Goal: Find specific page/section: Find specific page/section

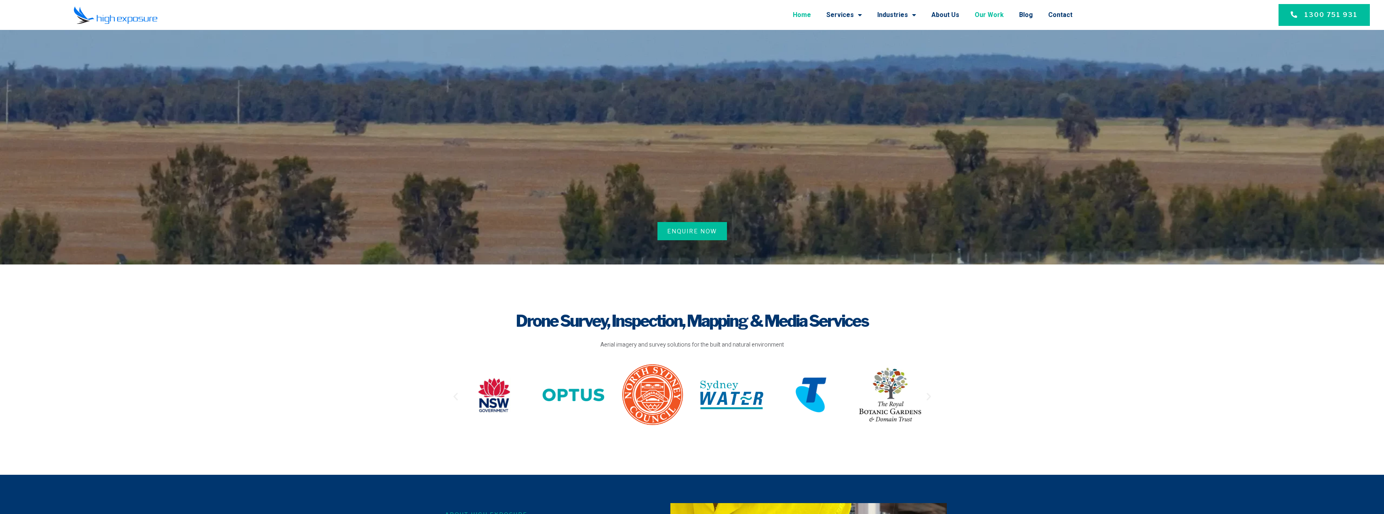
click at [995, 18] on link "Our Work" at bounding box center [989, 14] width 29 height 21
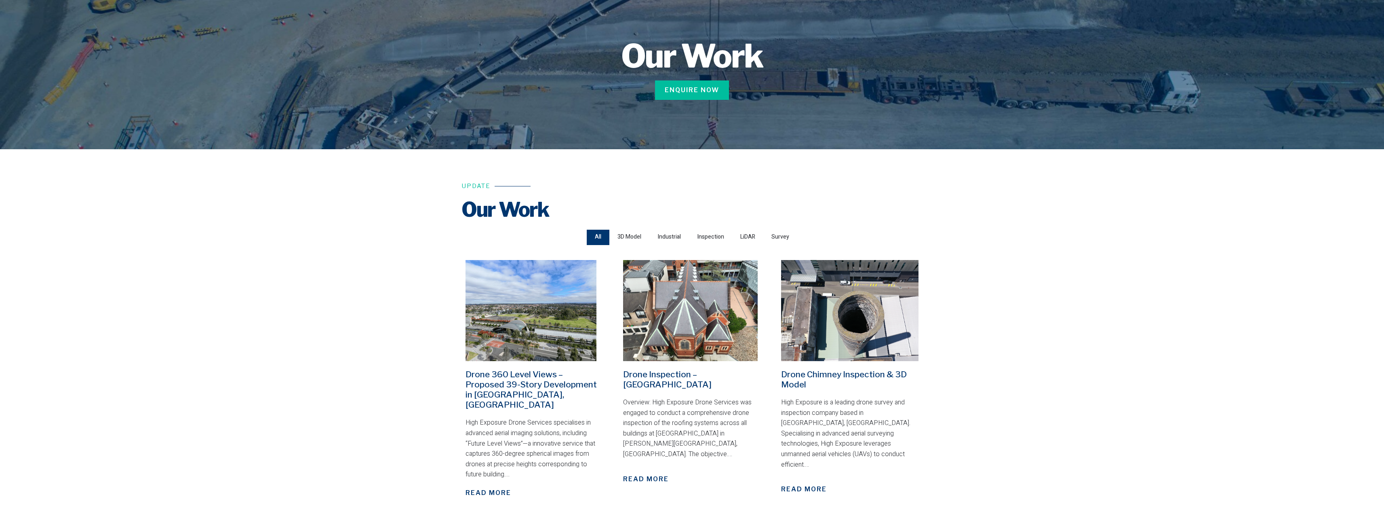
scroll to position [121, 0]
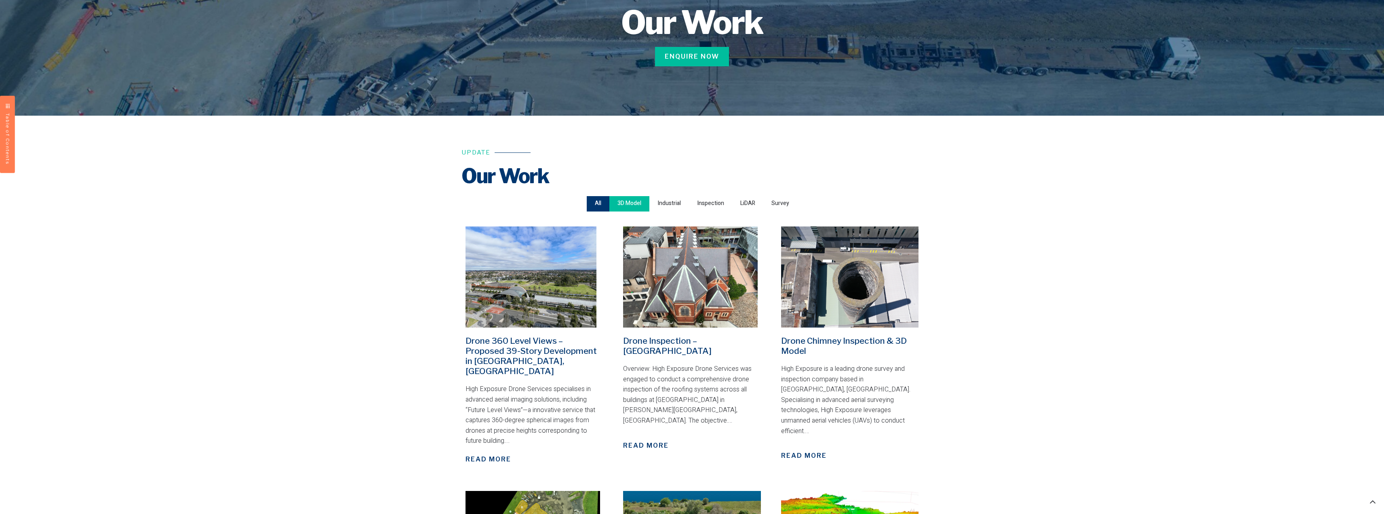
click at [627, 206] on span "3D Model" at bounding box center [630, 203] width 24 height 11
click at [0, 0] on input "3D Model" at bounding box center [0, 0] width 0 height 0
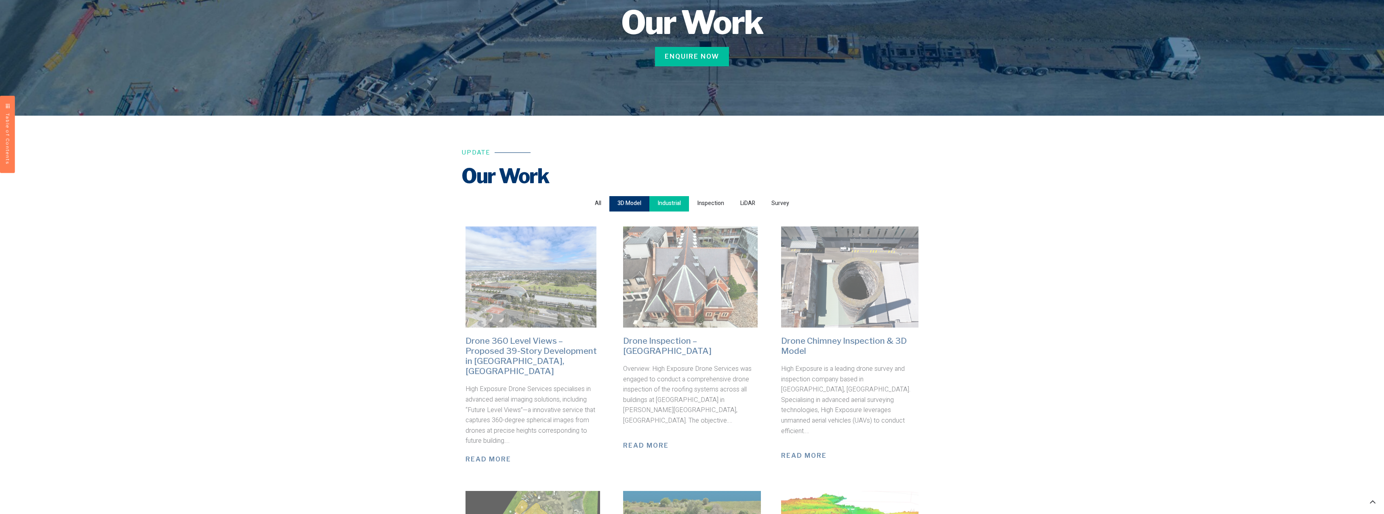
click at [671, 204] on span "Industrial" at bounding box center [669, 203] width 23 height 11
click at [0, 0] on input "Industrial" at bounding box center [0, 0] width 0 height 0
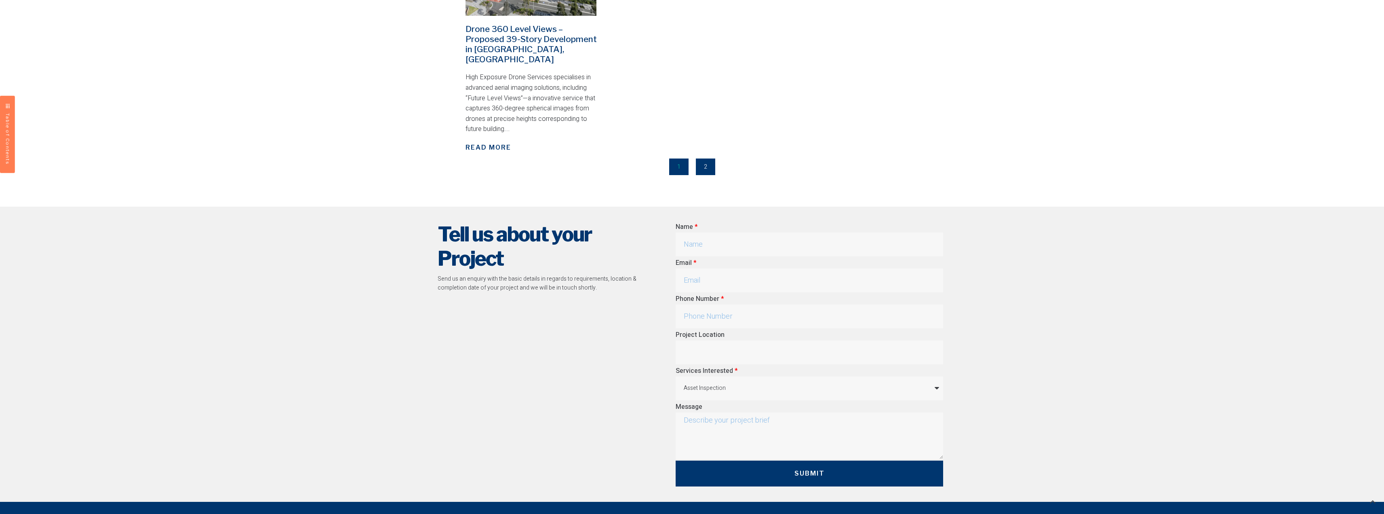
scroll to position [283, 0]
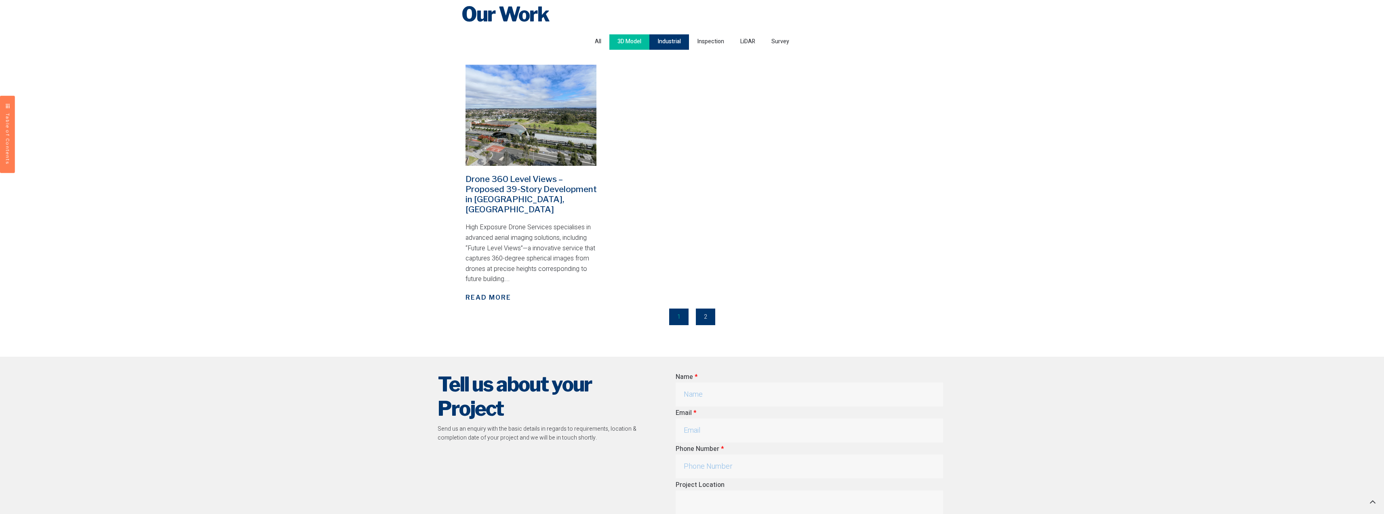
click at [639, 41] on span "3D Model" at bounding box center [630, 41] width 24 height 11
click at [0, 0] on input "3D Model" at bounding box center [0, 0] width 0 height 0
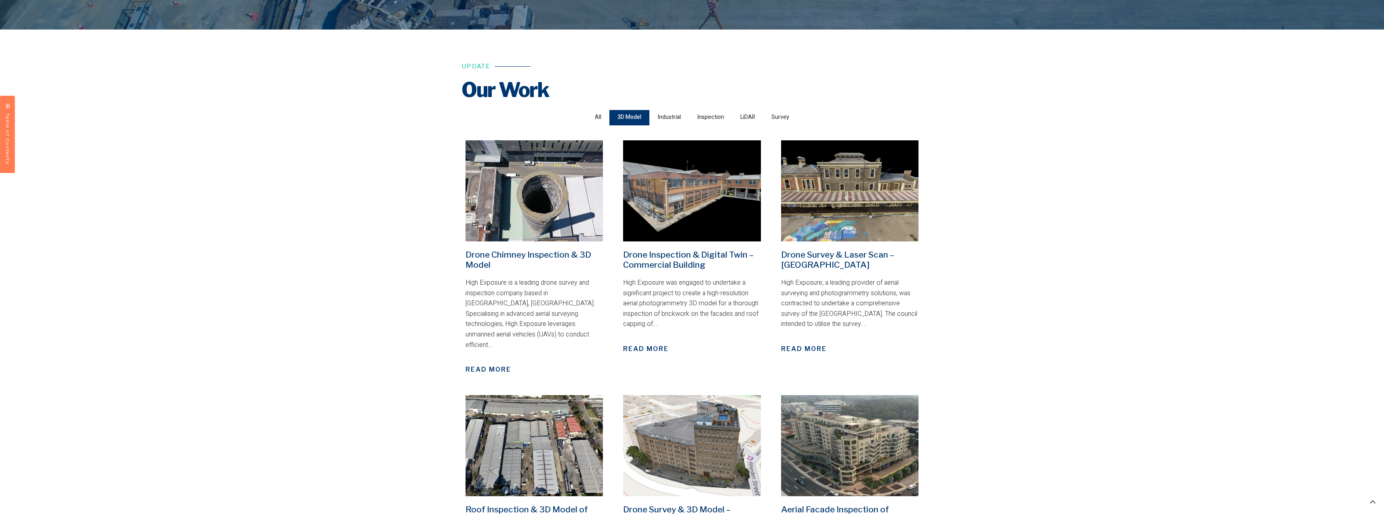
scroll to position [202, 0]
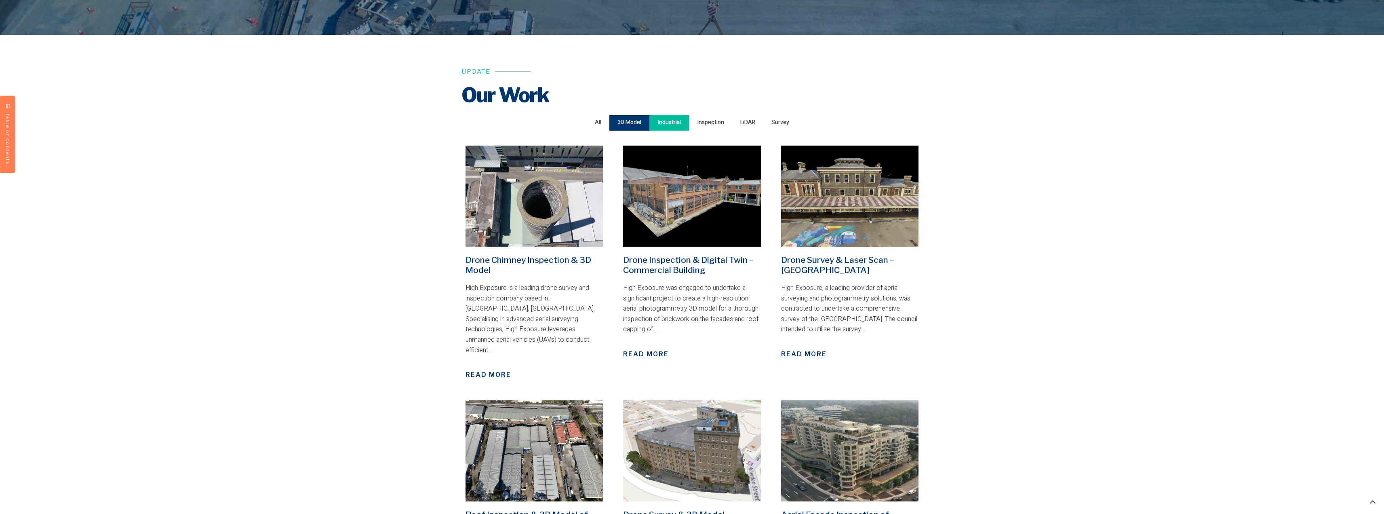
click at [674, 125] on span "Industrial" at bounding box center [669, 122] width 23 height 11
click at [0, 0] on input "Industrial" at bounding box center [0, 0] width 0 height 0
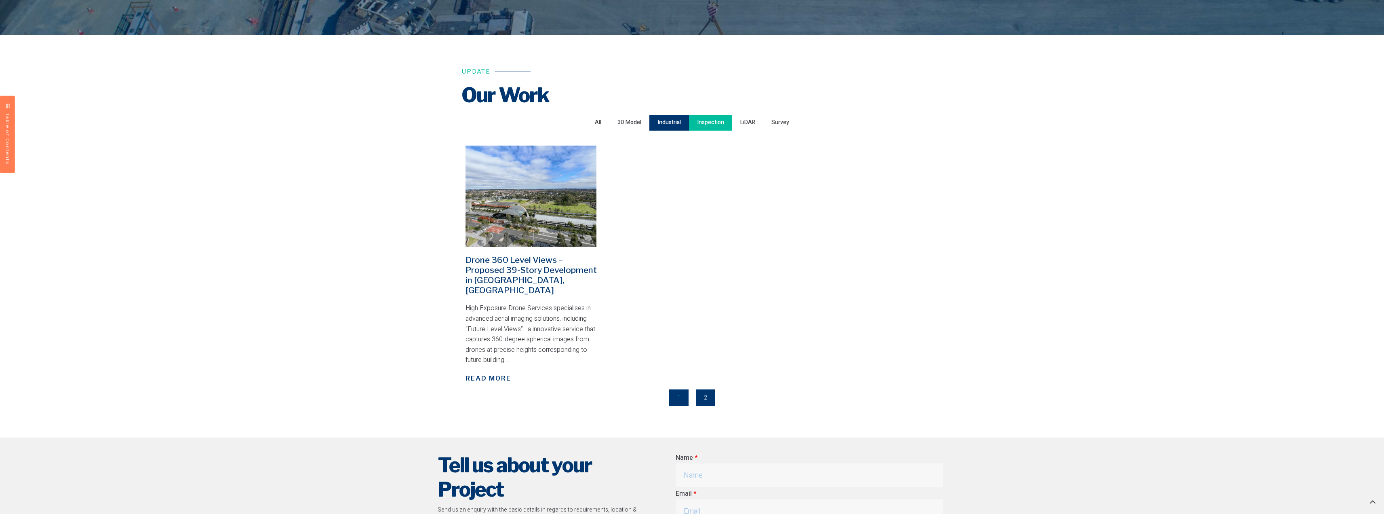
click at [720, 127] on span "Inspection" at bounding box center [710, 122] width 27 height 11
click at [0, 0] on input "Inspection" at bounding box center [0, 0] width 0 height 0
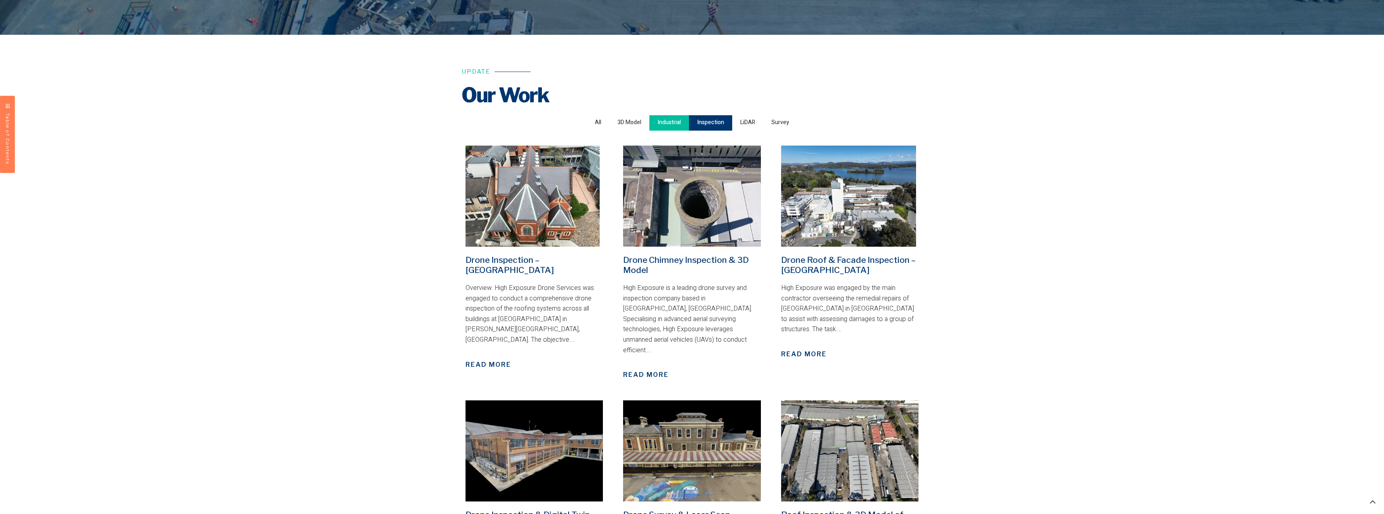
click at [668, 124] on span "Industrial" at bounding box center [669, 122] width 23 height 11
click at [0, 0] on input "Industrial" at bounding box center [0, 0] width 0 height 0
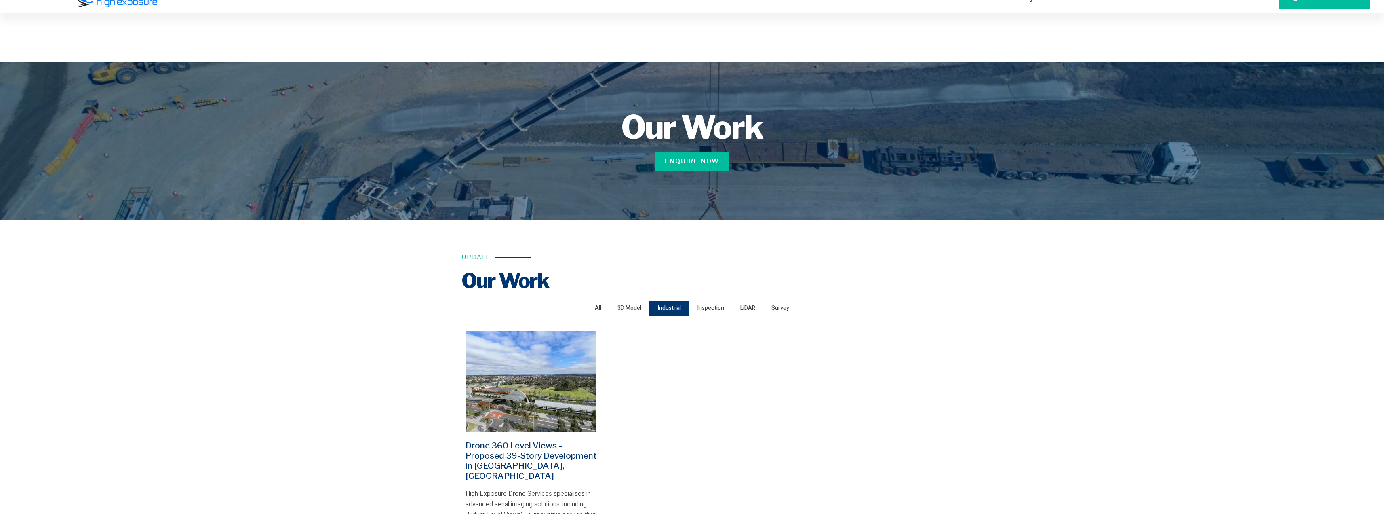
scroll to position [81, 0]
